Goal: Task Accomplishment & Management: Use online tool/utility

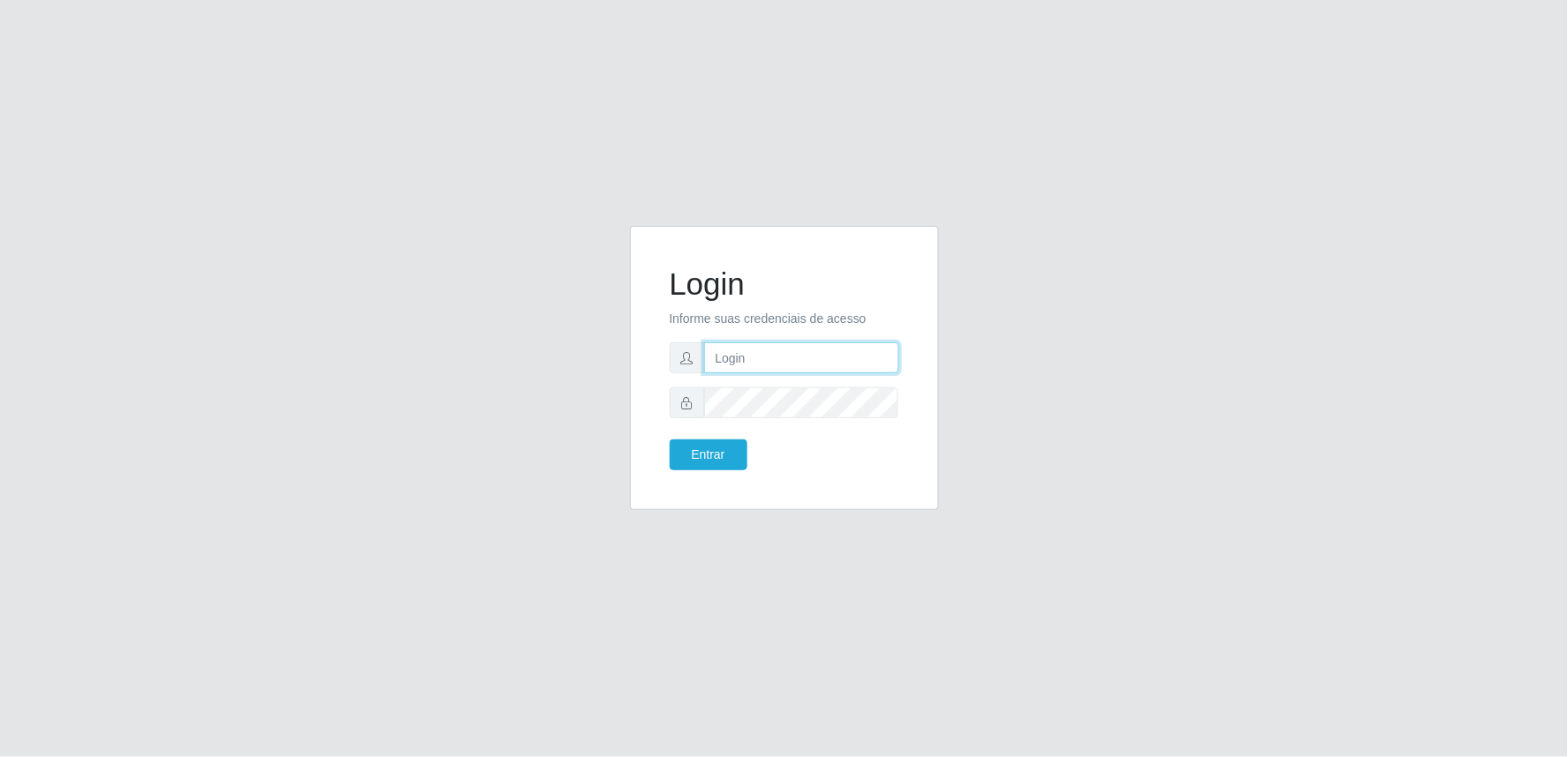
click at [786, 348] on input "text" at bounding box center [801, 357] width 195 height 31
type input "[EMAIL_ADDRESS][DOMAIN_NAME]"
click at [669, 439] on button "Entrar" at bounding box center [708, 454] width 77 height 31
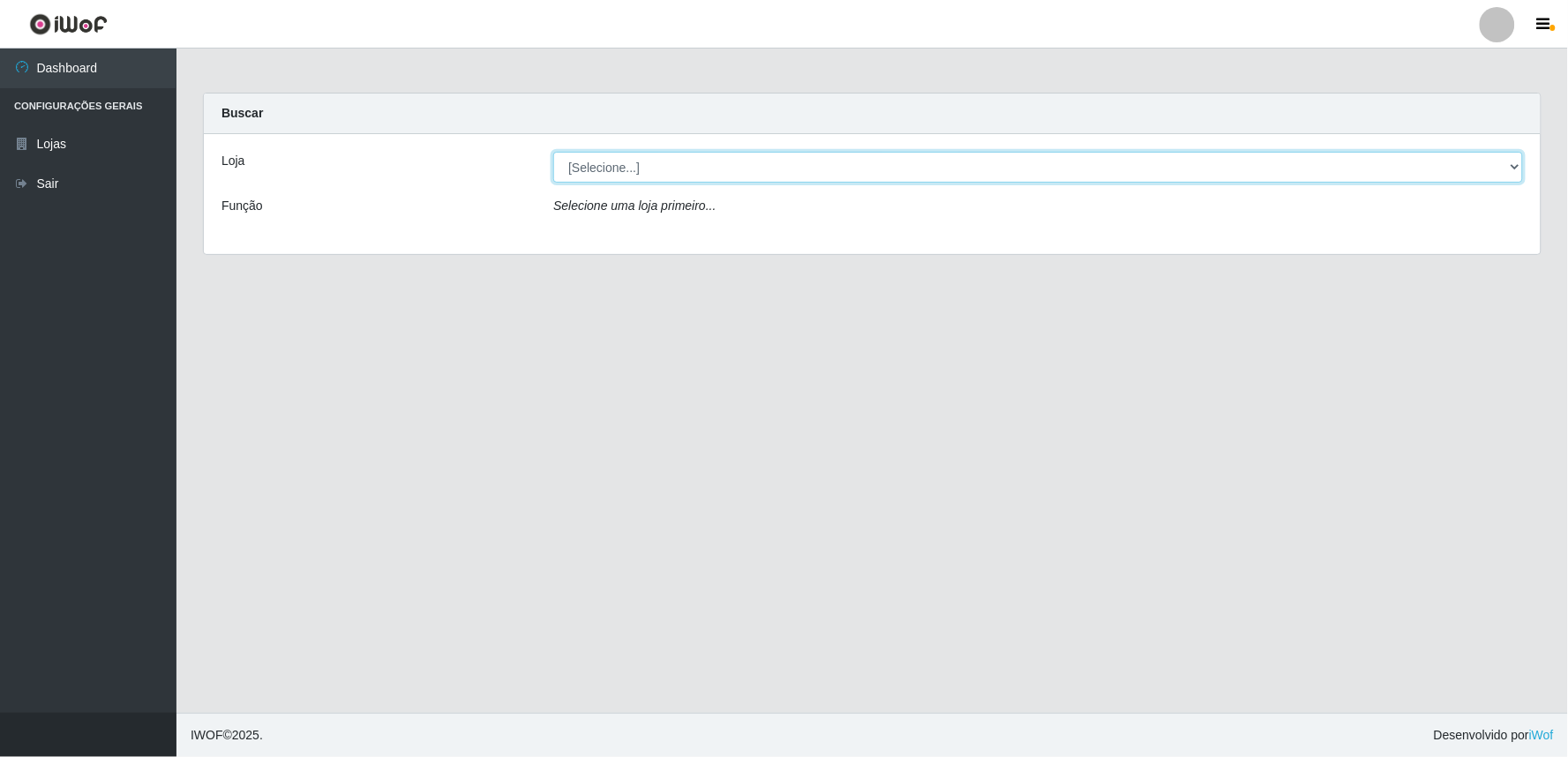
click at [1509, 168] on select "[Selecione...] Queiroz Atacadão - Ceará Mirim" at bounding box center [1038, 167] width 970 height 31
select select "465"
click at [553, 152] on select "[Selecione...] Queiroz Atacadão - Ceará Mirim" at bounding box center [1038, 167] width 970 height 31
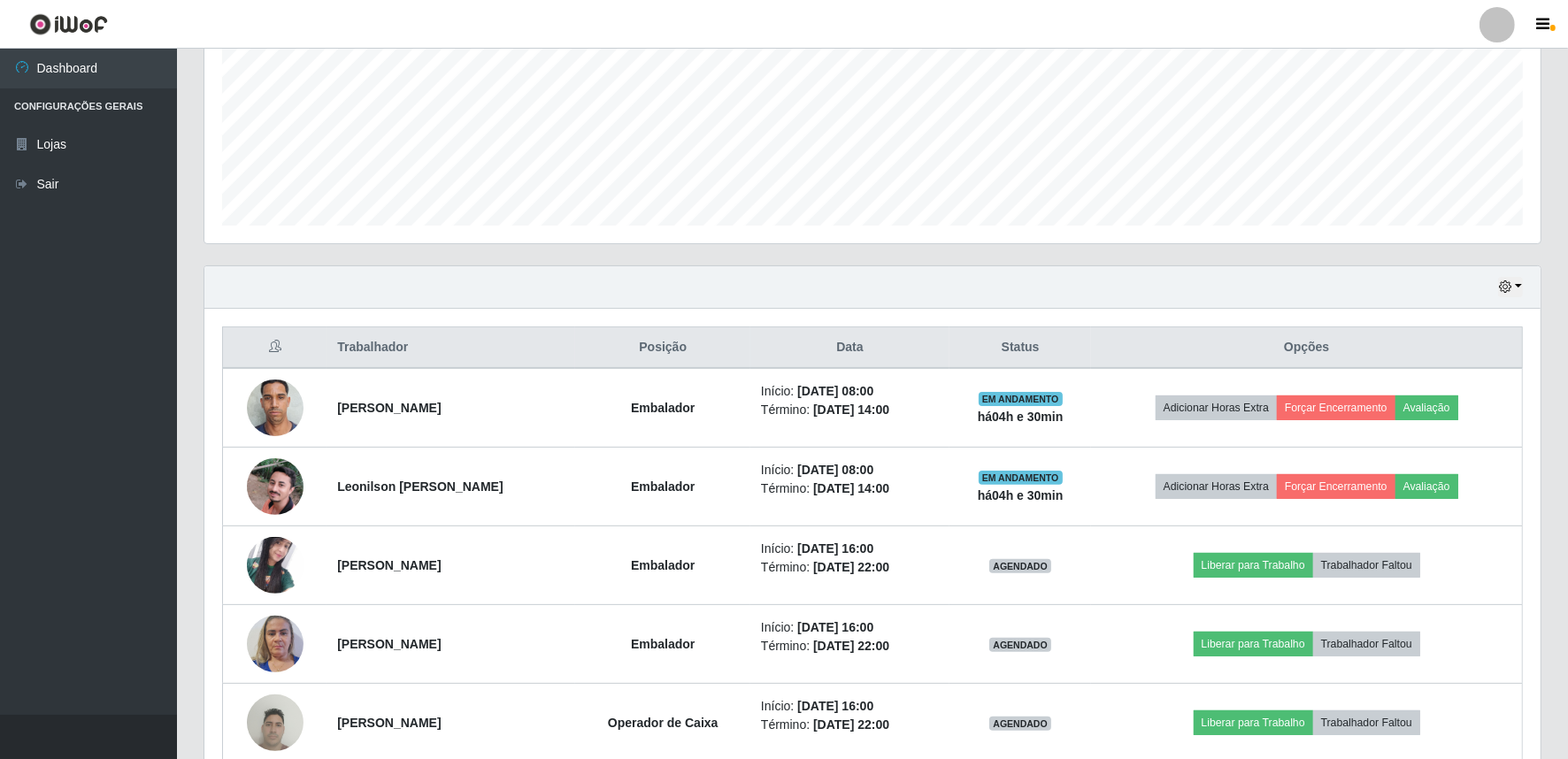
scroll to position [364, 0]
